Goal: Task Accomplishment & Management: Manage account settings

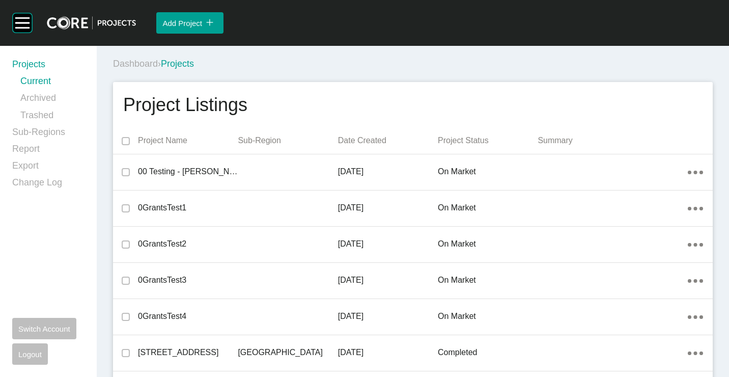
click at [471, 61] on div "Dashboard › Projects" at bounding box center [415, 64] width 604 height 13
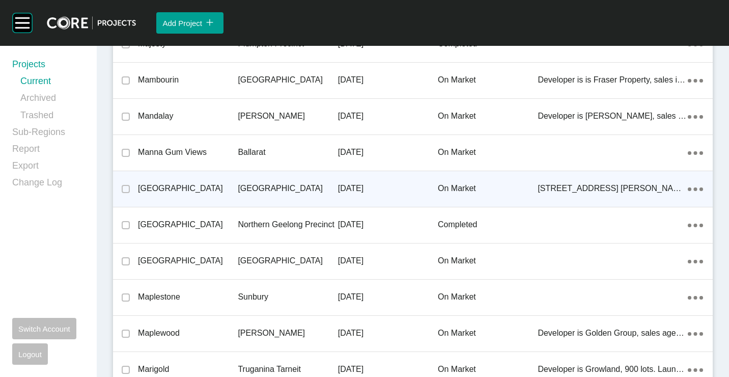
click at [315, 183] on p "[GEOGRAPHIC_DATA]" at bounding box center [288, 188] width 100 height 11
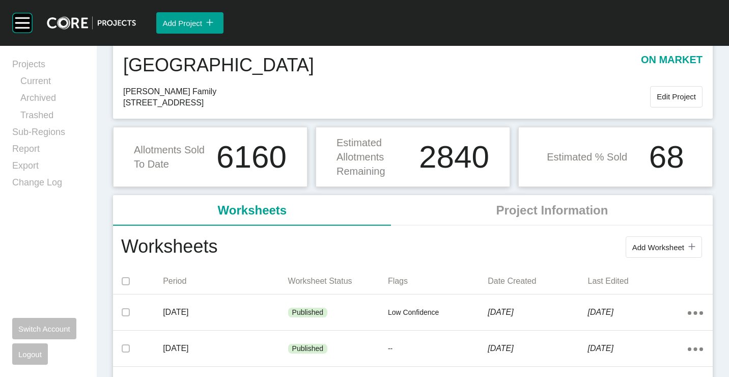
scroll to position [51, 0]
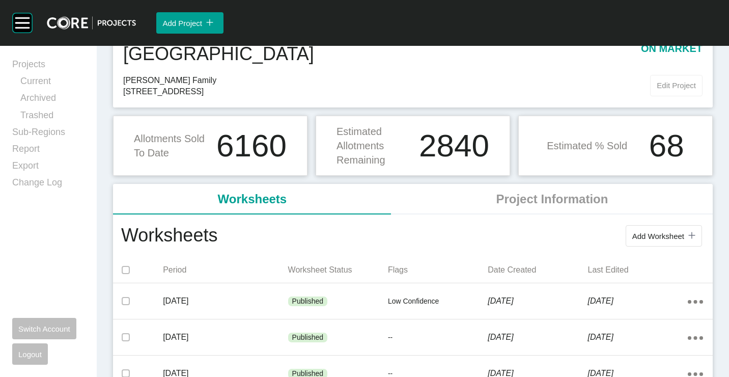
click at [665, 85] on span "Edit Project" at bounding box center [676, 85] width 39 height 9
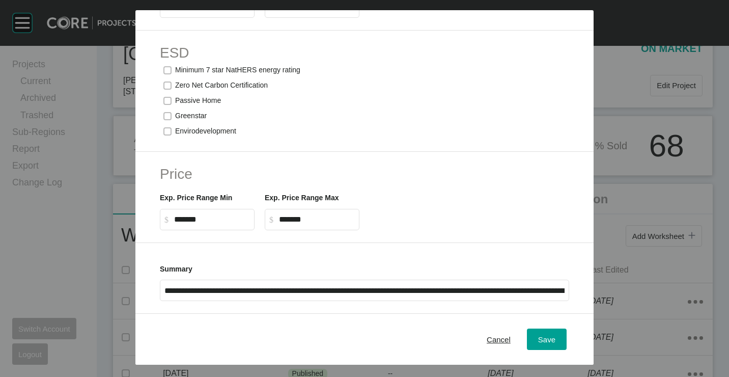
scroll to position [382, 0]
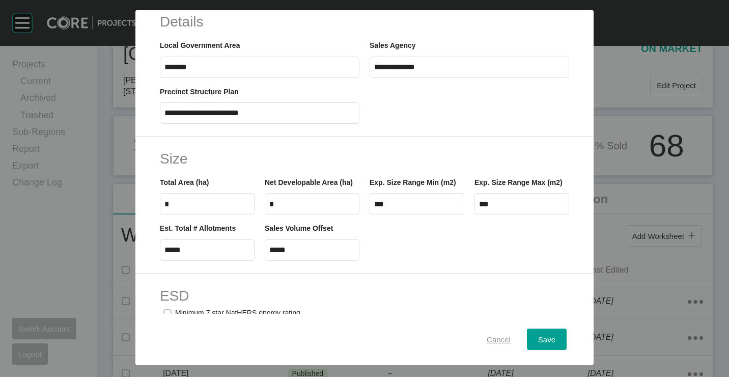
click at [487, 339] on span "Cancel" at bounding box center [499, 339] width 24 height 9
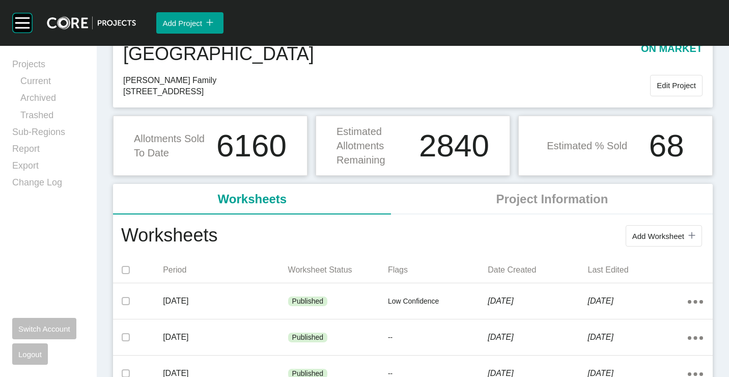
click at [593, 120] on div "Estimated % Sold 68" at bounding box center [615, 146] width 195 height 60
